Goal: Entertainment & Leisure: Consume media (video, audio)

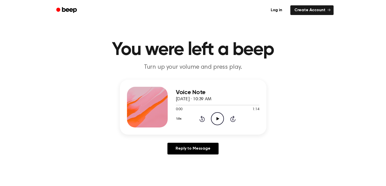
click at [223, 119] on icon "Play Audio" at bounding box center [217, 118] width 13 height 13
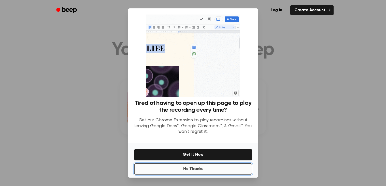
click at [169, 169] on button "No Thanks" at bounding box center [193, 168] width 118 height 11
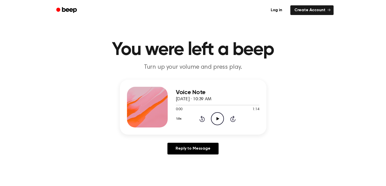
click at [216, 115] on icon "Play Audio" at bounding box center [217, 118] width 13 height 13
click at [220, 118] on icon "Pause Audio" at bounding box center [217, 118] width 13 height 13
click at [193, 118] on div "1.0x Rewind 5 seconds Play Audio Skip 5 seconds" at bounding box center [217, 118] width 83 height 13
click at [200, 119] on icon "Rewind 5 seconds" at bounding box center [202, 118] width 6 height 7
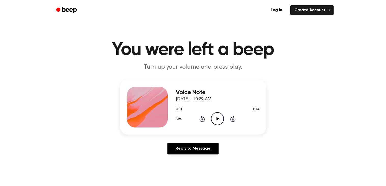
click at [219, 117] on icon "Play Audio" at bounding box center [217, 118] width 13 height 13
click at [222, 122] on circle at bounding box center [217, 118] width 12 height 12
click at [221, 121] on icon "Pause Audio" at bounding box center [217, 118] width 13 height 13
click at [220, 123] on icon "Play Audio" at bounding box center [217, 118] width 13 height 13
click at [218, 120] on icon "Play Audio" at bounding box center [217, 118] width 13 height 13
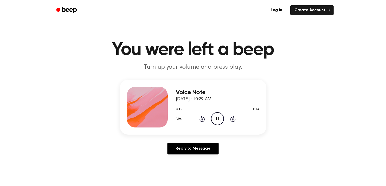
click at [203, 121] on icon at bounding box center [201, 119] width 5 height 6
click at [215, 119] on icon "Pause Audio" at bounding box center [217, 118] width 13 height 13
